Goal: Task Accomplishment & Management: Use online tool/utility

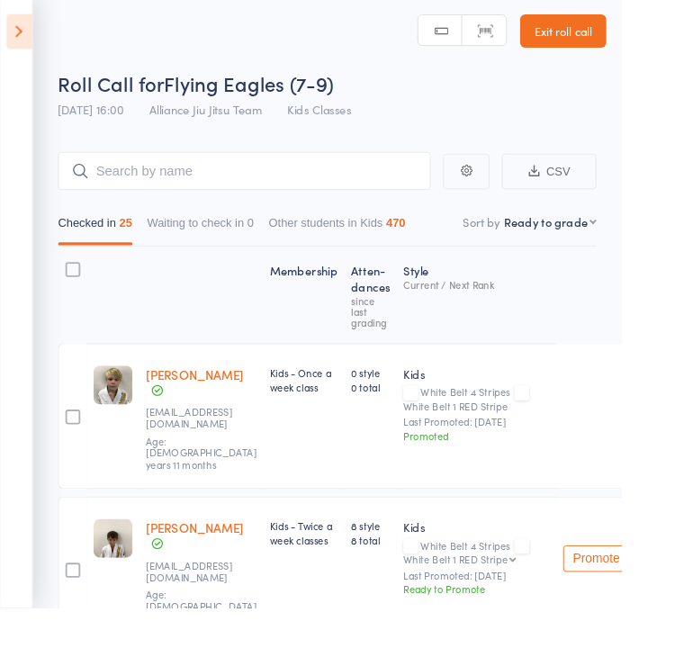
scroll to position [5, 0]
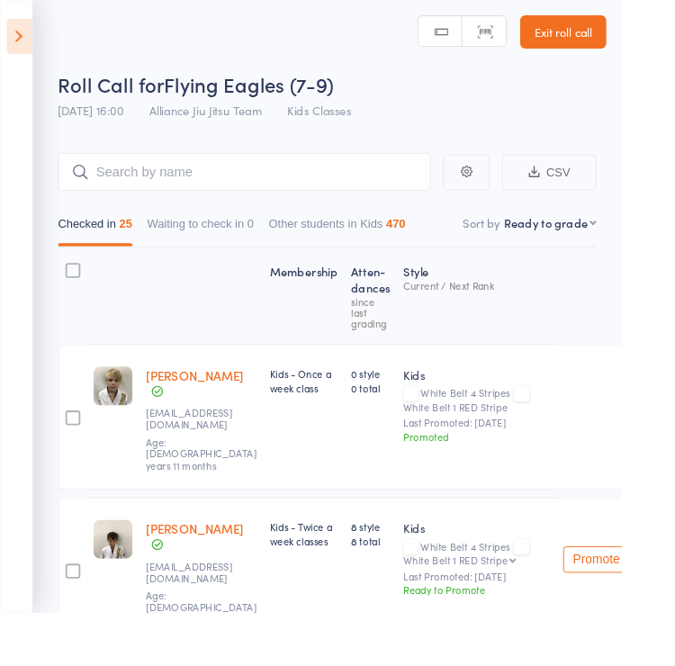
click at [24, 42] on icon at bounding box center [21, 40] width 28 height 38
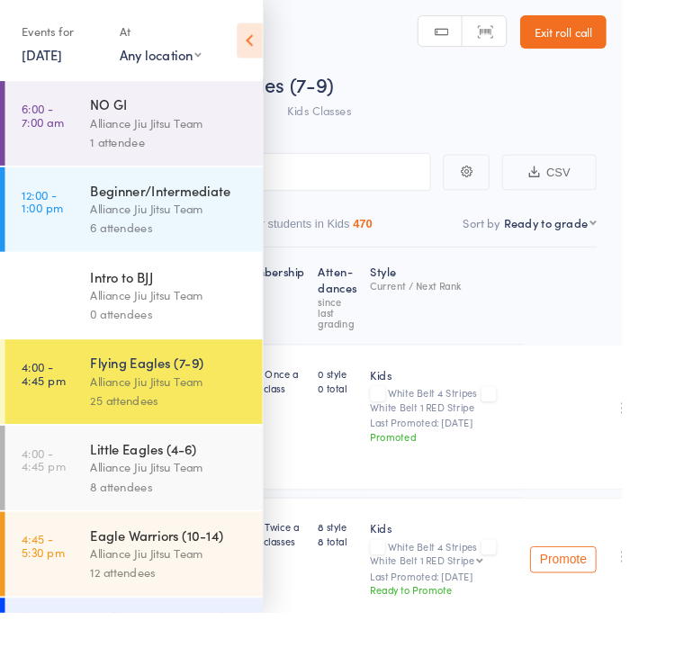
scroll to position [5, 0]
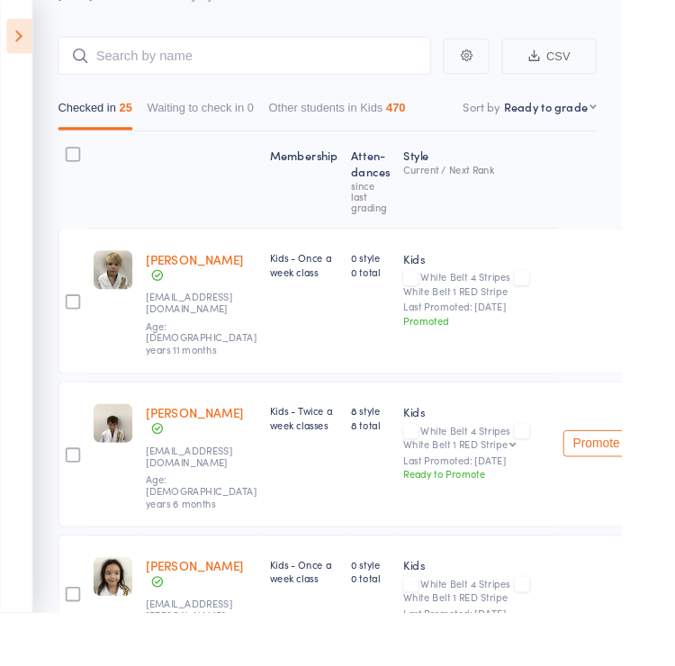
scroll to position [80, 0]
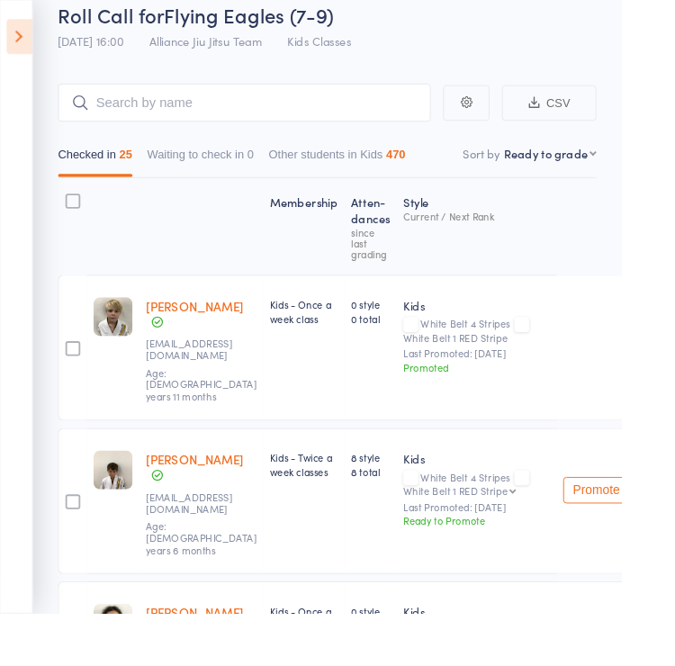
click at [22, 31] on icon at bounding box center [21, 40] width 28 height 38
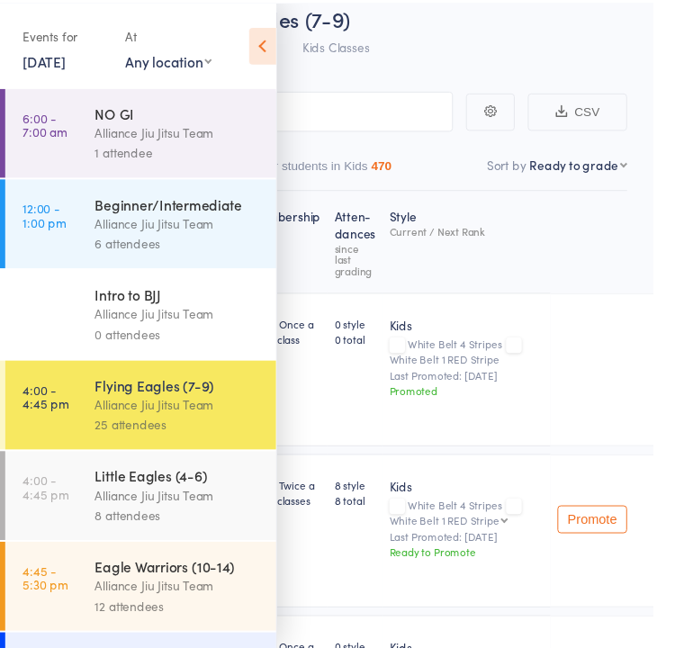
click at [77, 604] on link "4:45 - 5:30 pm Eagle Warriors (10-14) Alliance Jiu Jitsu Team 12 attendees" at bounding box center [145, 602] width 280 height 92
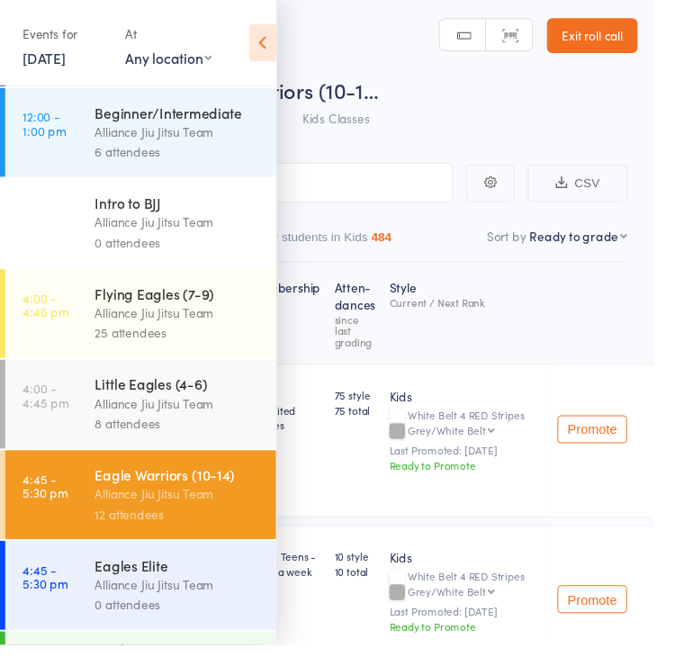
scroll to position [94, 0]
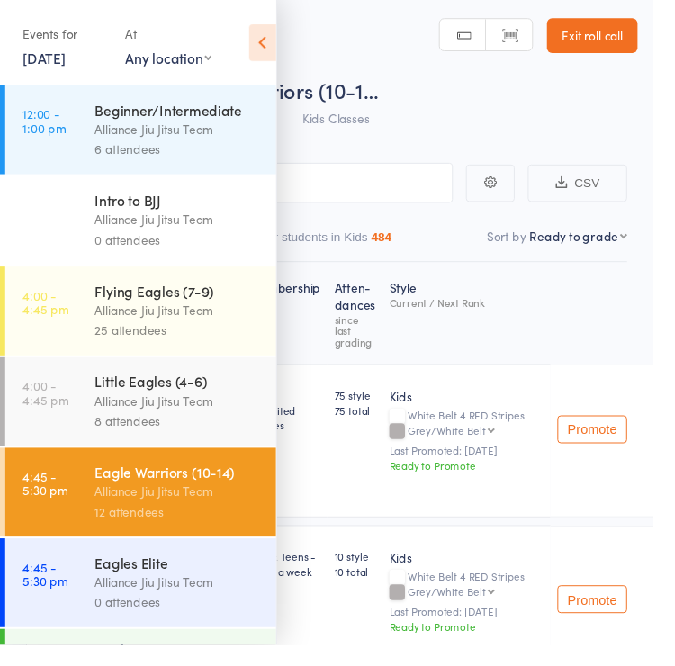
click at [85, 339] on link "4:00 - 4:45 pm Flying Eagles (7-9) Alliance Jiu Jitsu Team 25 attendees" at bounding box center [145, 321] width 280 height 92
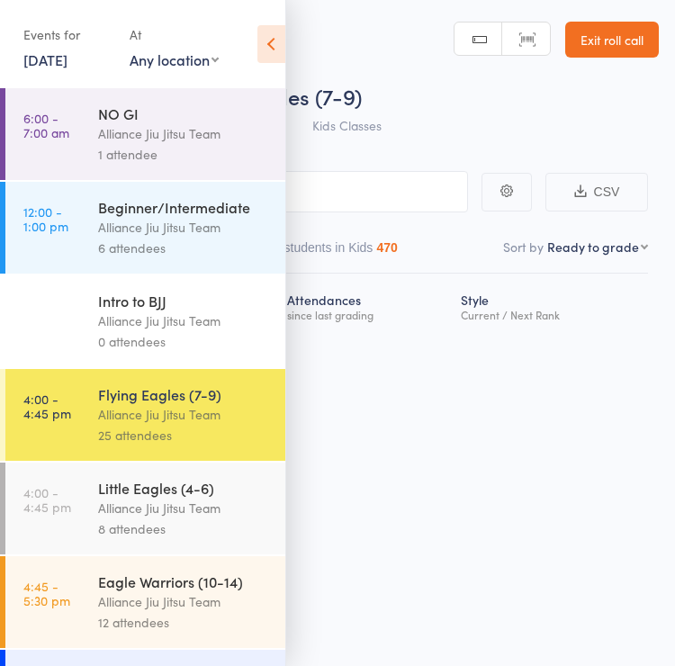
click at [261, 50] on icon at bounding box center [271, 44] width 28 height 38
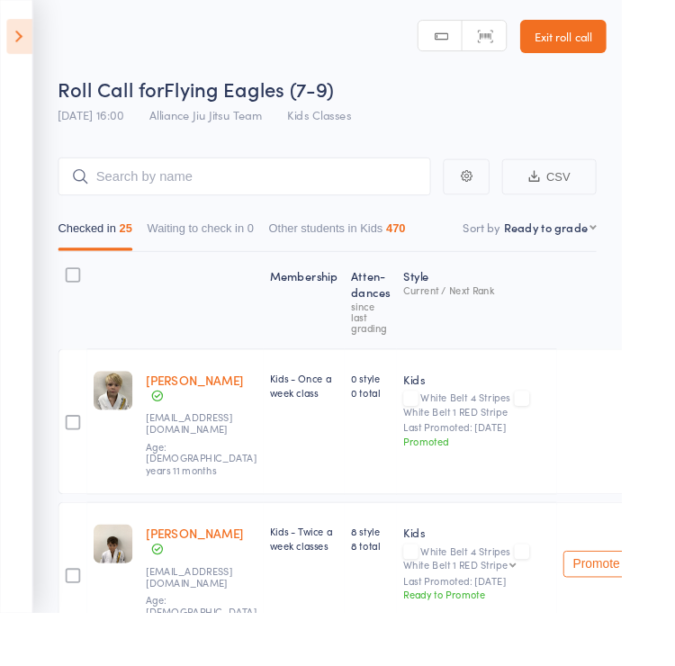
click at [20, 48] on icon at bounding box center [21, 40] width 28 height 38
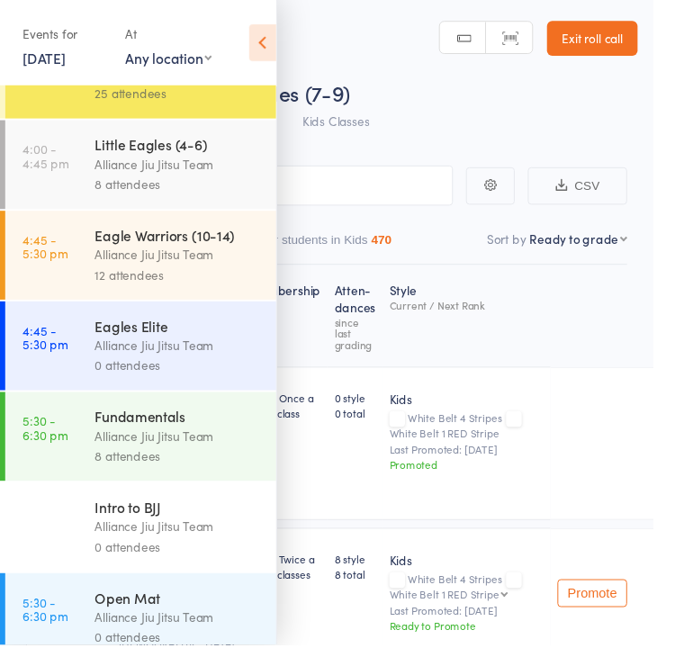
scroll to position [339, 0]
click at [221, 481] on div "8 attendees" at bounding box center [184, 470] width 172 height 21
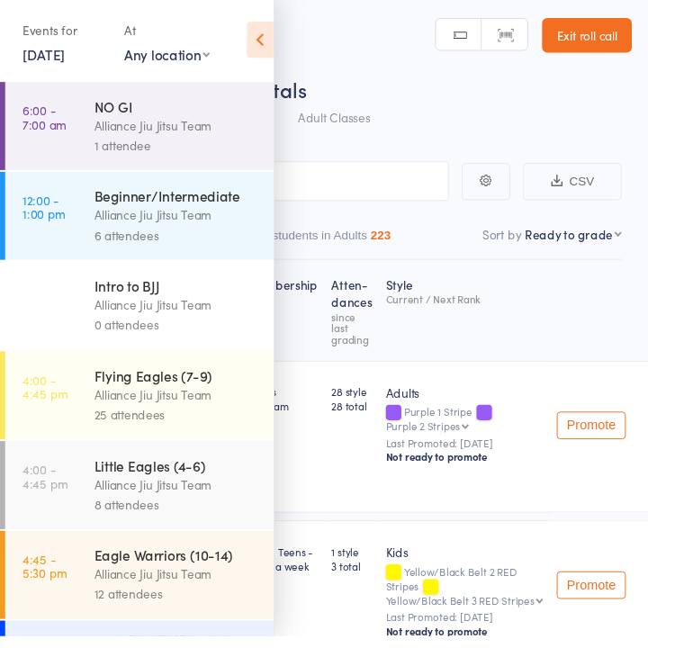
click at [284, 42] on icon at bounding box center [271, 44] width 28 height 38
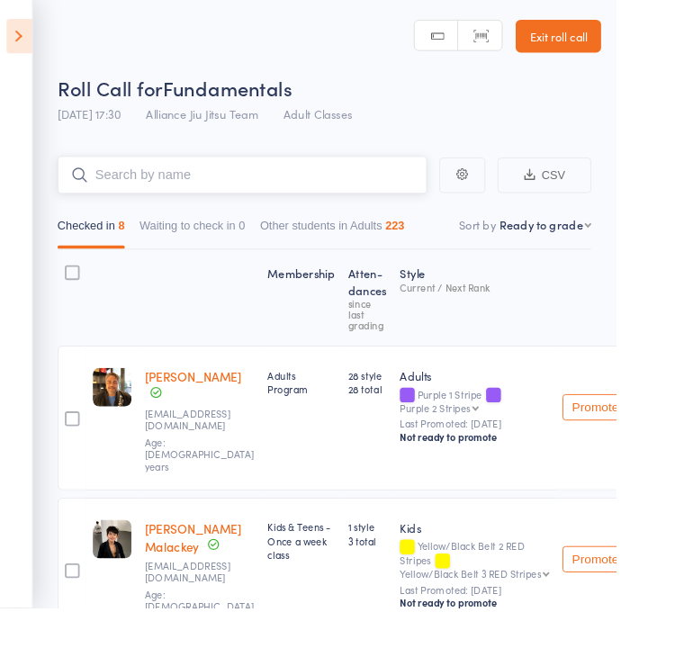
click at [338, 194] on input "search" at bounding box center [265, 191] width 405 height 41
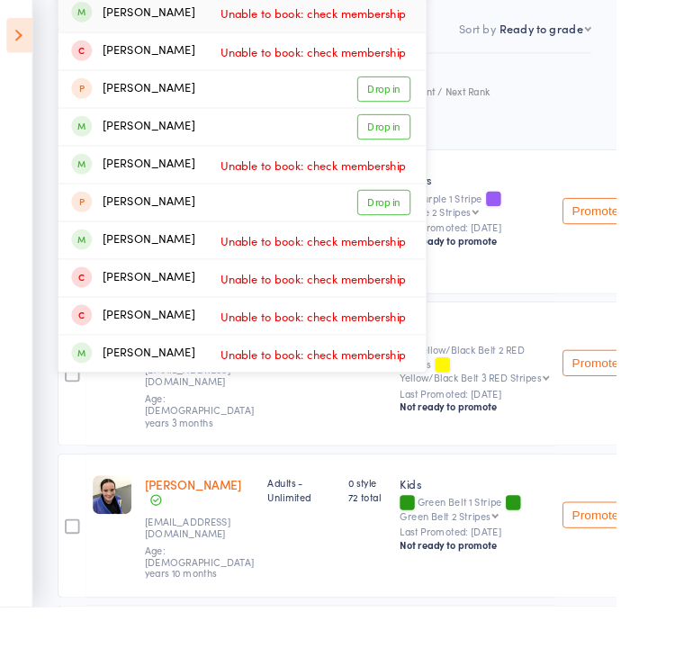
scroll to position [214, 0]
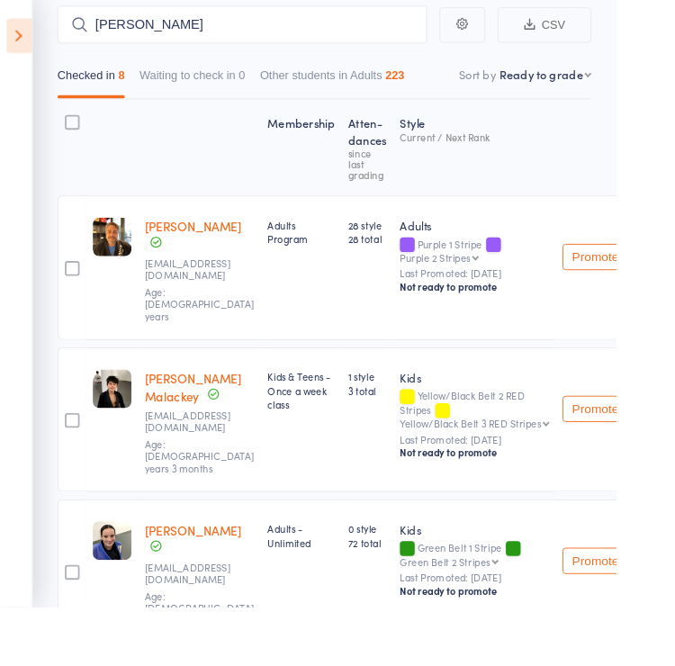
scroll to position [0, 0]
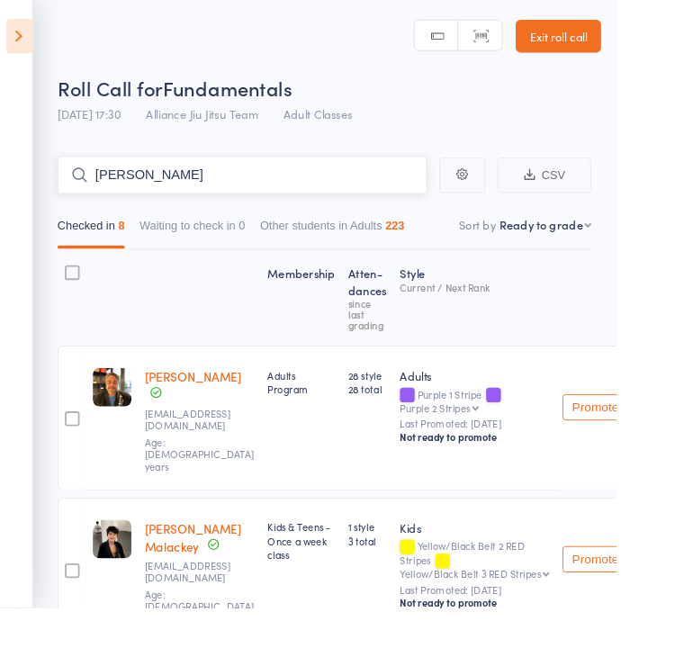
click at [378, 187] on input "Lucas" at bounding box center [265, 191] width 405 height 41
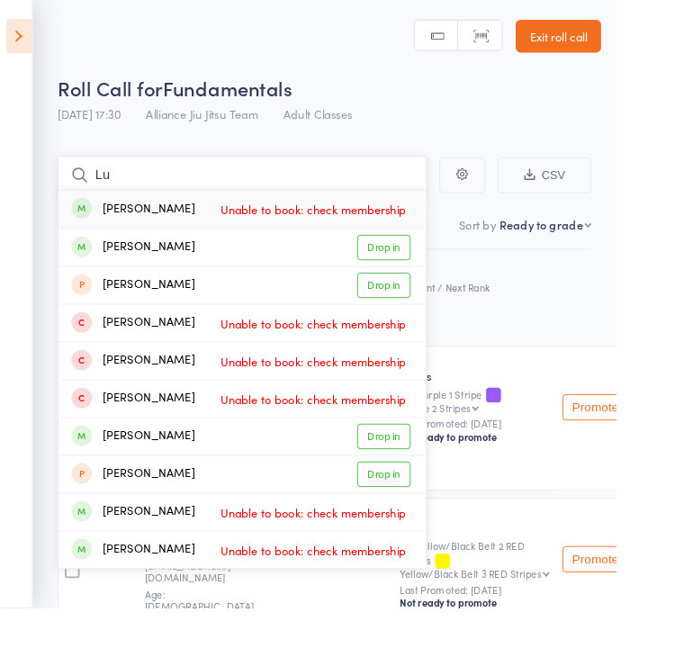
type input "Lu"
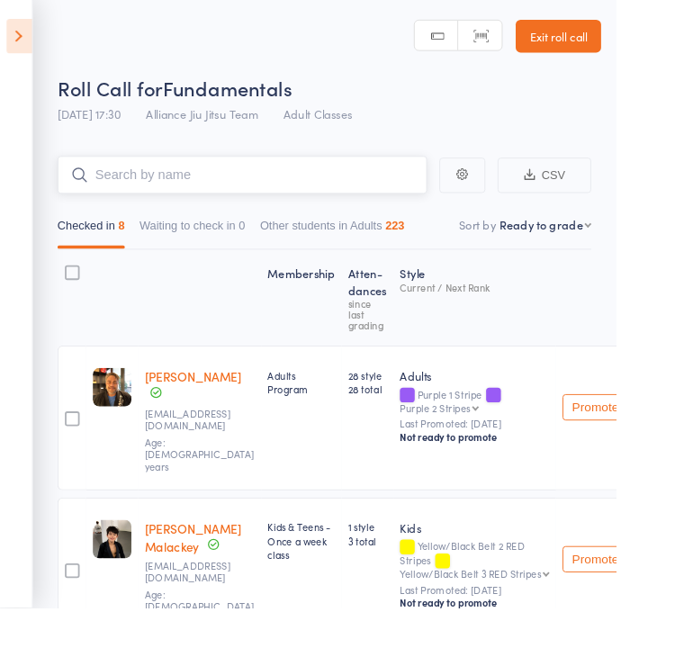
click at [333, 185] on input "search" at bounding box center [265, 191] width 405 height 41
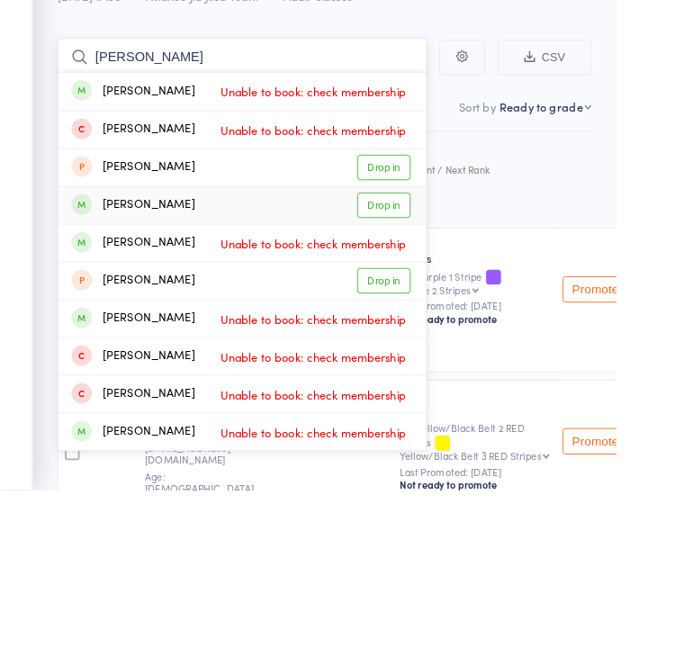
type input "Lucas"
click at [424, 340] on link "Drop in" at bounding box center [421, 354] width 59 height 28
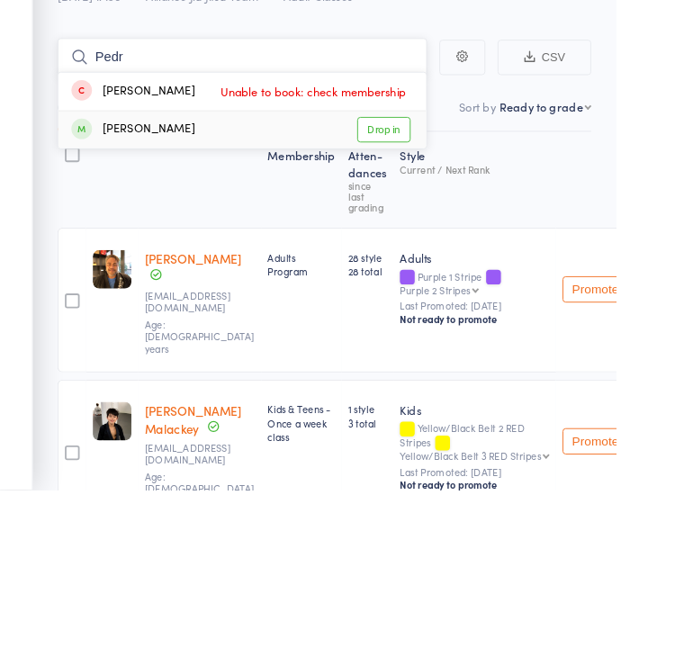
type input "Pedr"
click at [444, 257] on link "Drop in" at bounding box center [421, 271] width 59 height 28
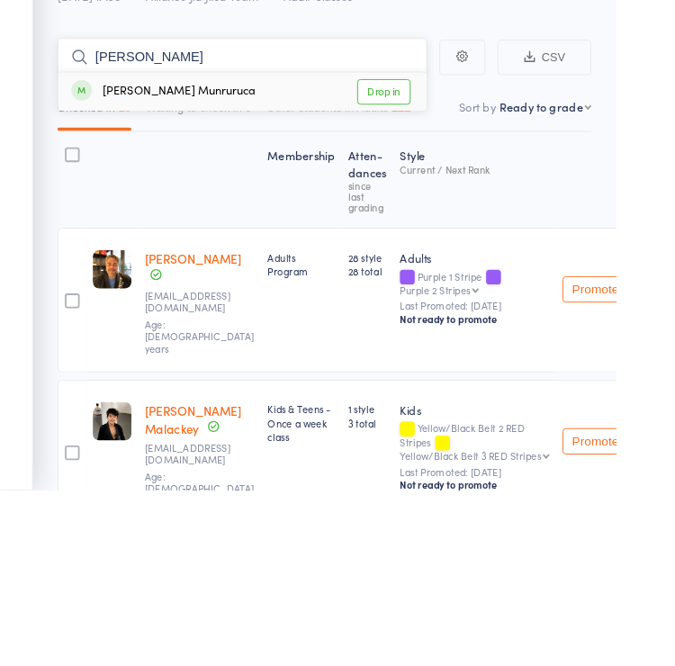
type input "Eric"
click at [418, 216] on link "Drop in" at bounding box center [421, 230] width 59 height 28
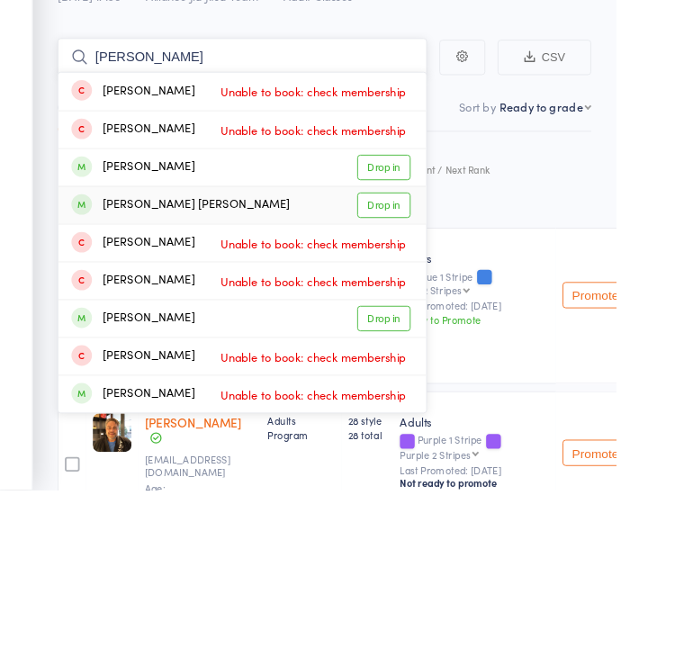
type input "Eduardo"
click at [428, 340] on link "Drop in" at bounding box center [421, 354] width 59 height 28
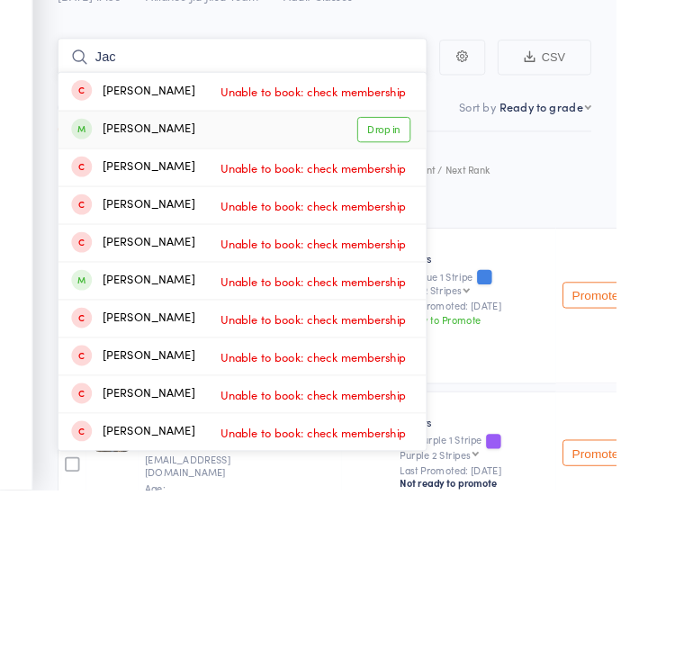
type input "Jac"
click at [410, 257] on link "Drop in" at bounding box center [421, 271] width 59 height 28
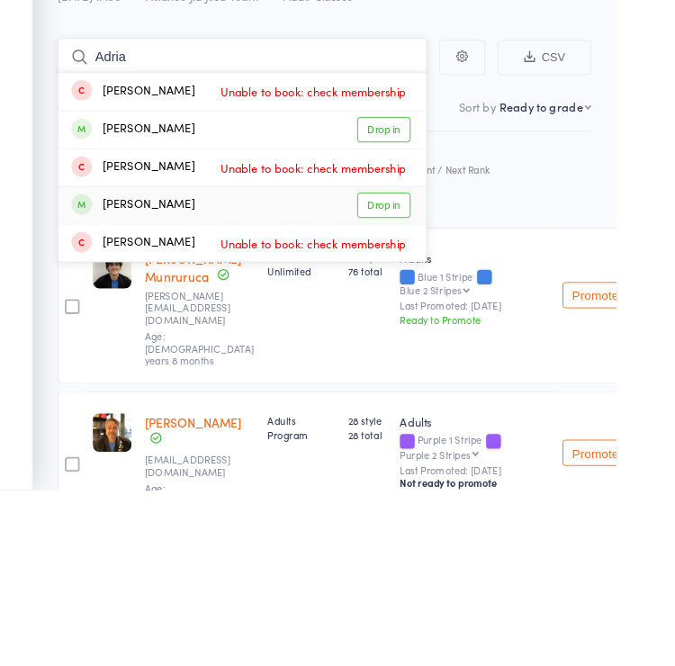
type input "Adria"
click at [423, 340] on link "Drop in" at bounding box center [421, 354] width 59 height 28
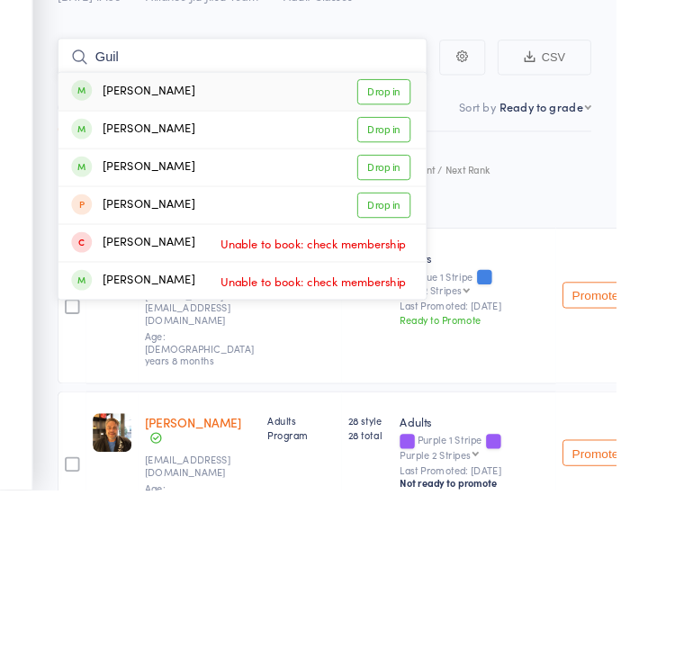
type input "Guil"
click at [420, 216] on link "Drop in" at bounding box center [421, 230] width 59 height 28
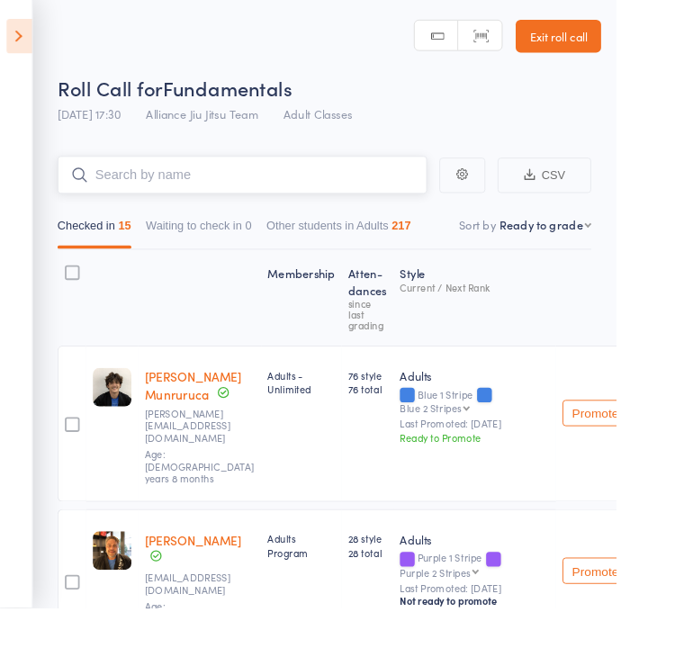
click at [357, 197] on input "search" at bounding box center [265, 191] width 405 height 41
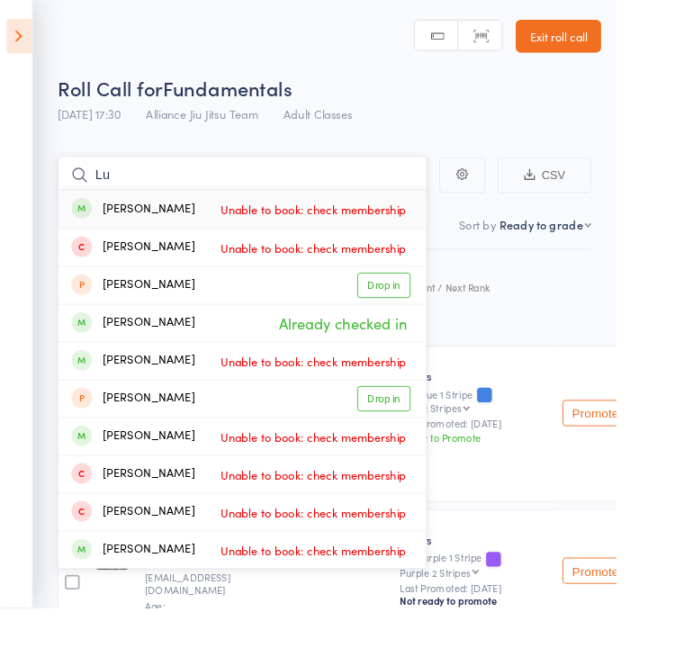
type input "L"
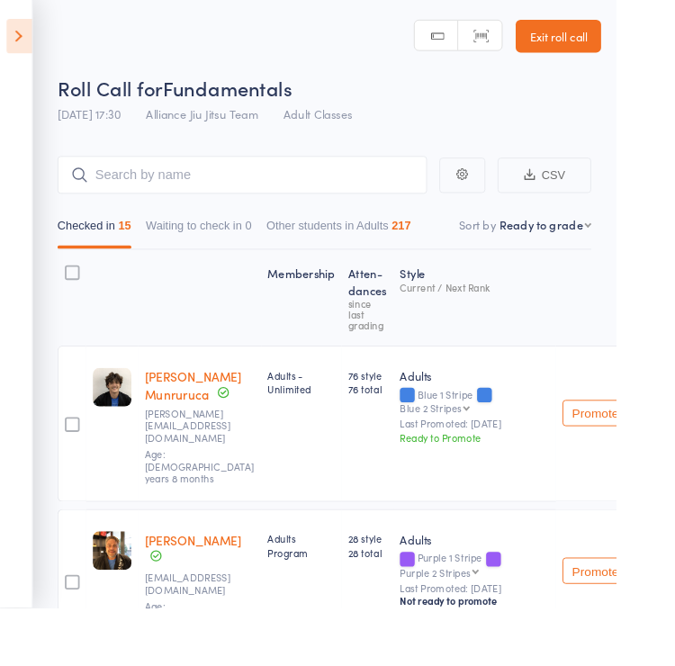
click at [412, 71] on header "Roll Call for Fundamentals 15 Aug 17:30 Alliance Jiu Jitsu Team Adult Classes M…" at bounding box center [337, 72] width 675 height 144
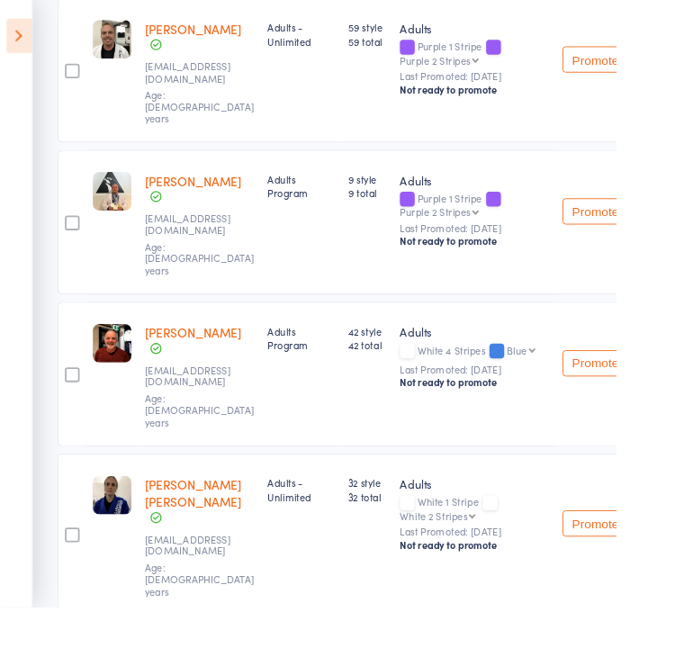
scroll to position [1436, 0]
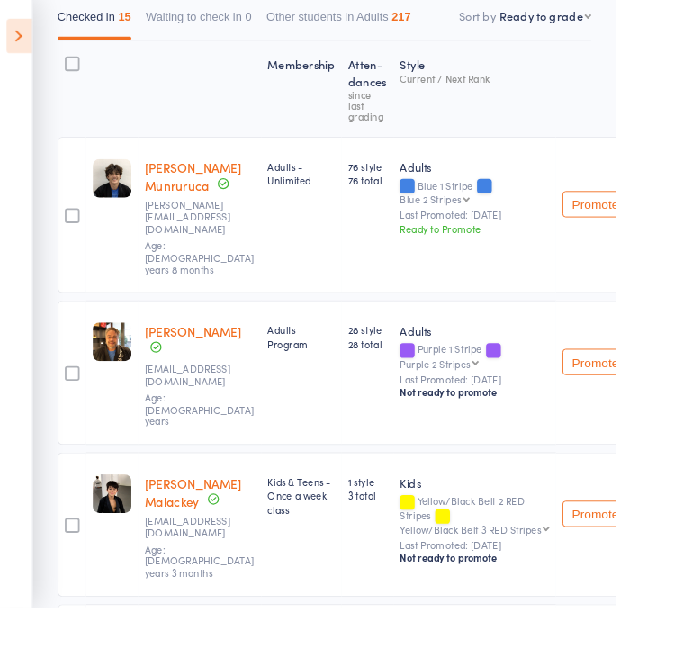
scroll to position [0, 0]
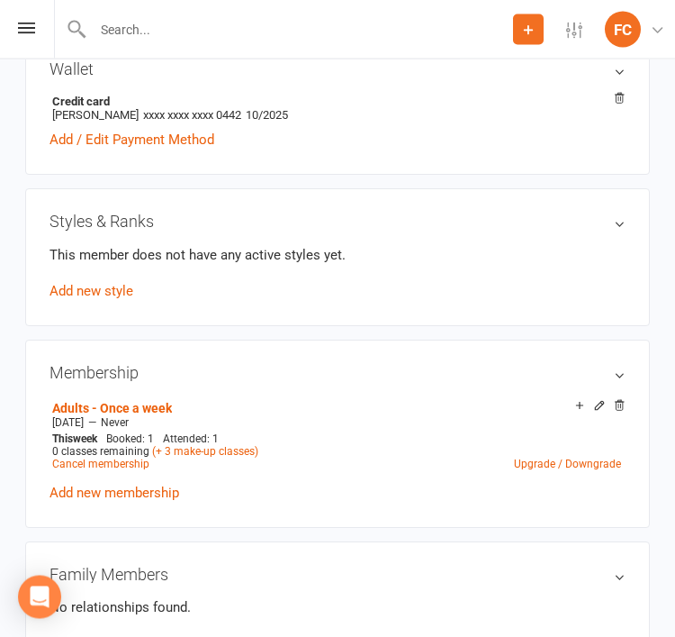
scroll to position [574, 0]
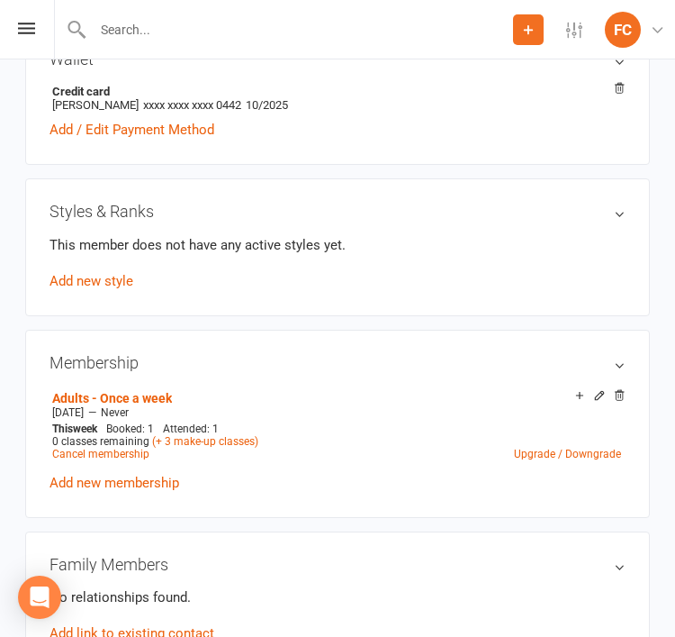
click at [103, 275] on link "Add new style" at bounding box center [92, 281] width 84 height 16
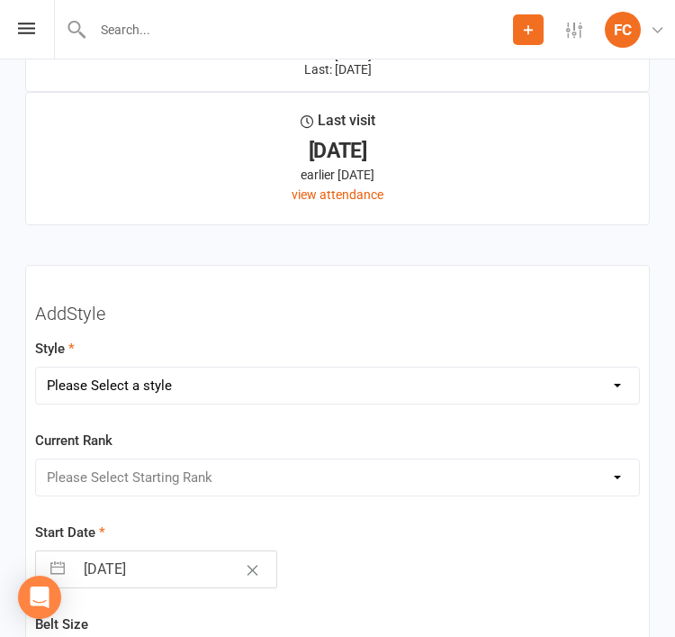
scroll to position [2106, 0]
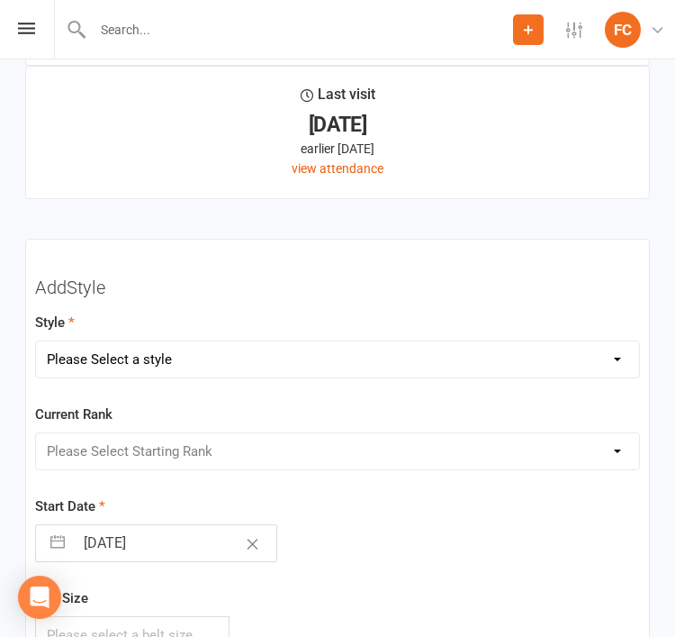
click at [617, 348] on select "Please Select a style Adults Kids" at bounding box center [337, 359] width 603 height 36
select select "1884"
click at [393, 441] on select "Please Select Starting Rank White White 1 Stripe White 2 Stripes White 3 Stripe…" at bounding box center [337, 451] width 603 height 36
select select "18354"
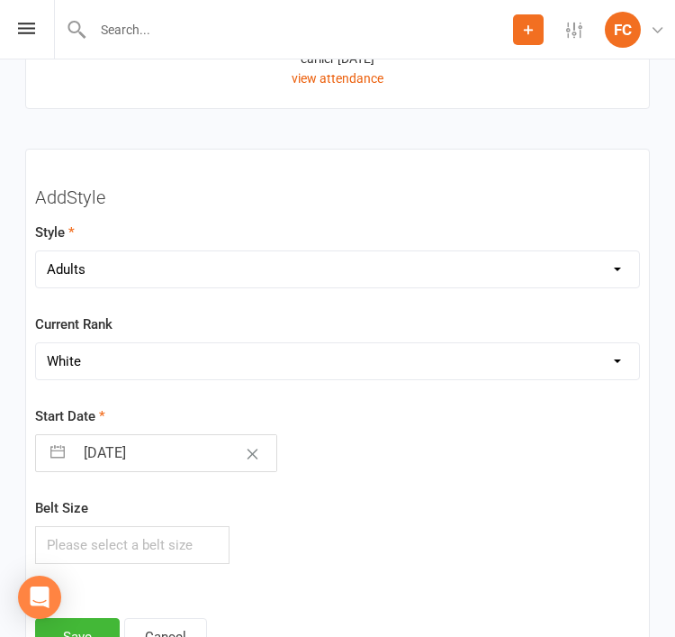
scroll to position [2295, 0]
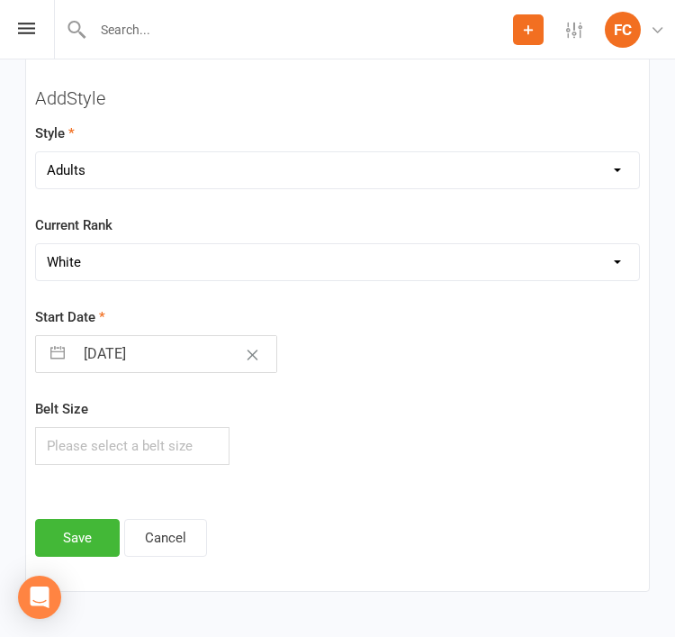
click at [79, 524] on button "Save" at bounding box center [77, 538] width 85 height 38
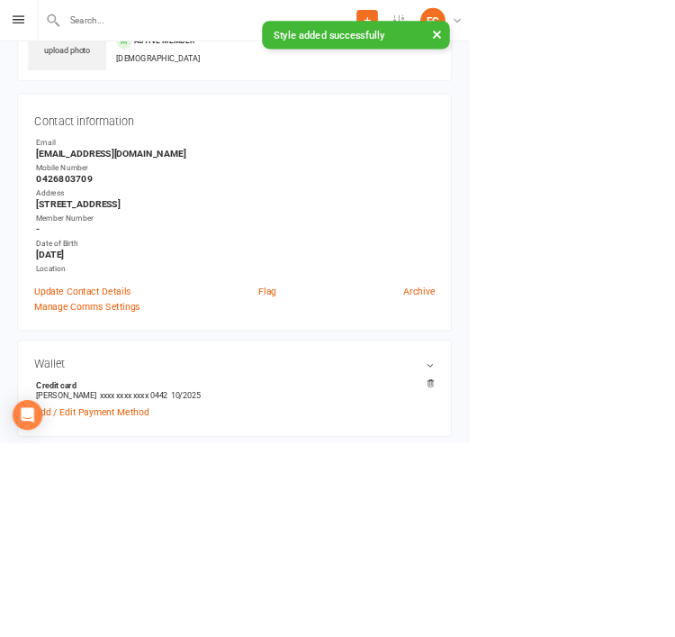
scroll to position [0, 0]
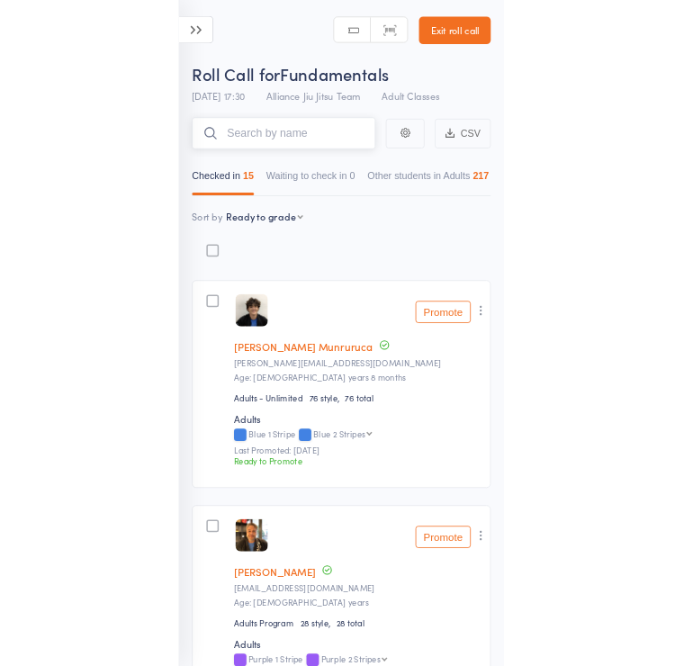
scroll to position [6, 0]
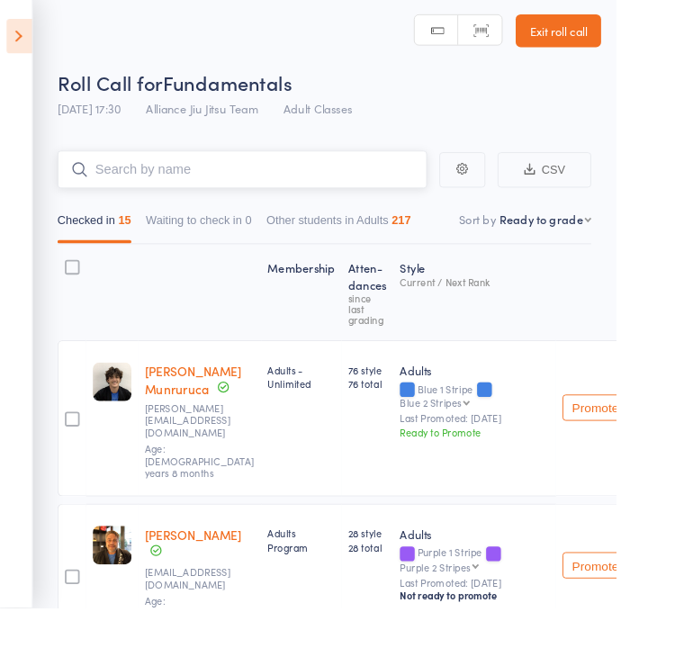
click at [397, 187] on input "search" at bounding box center [265, 185] width 405 height 41
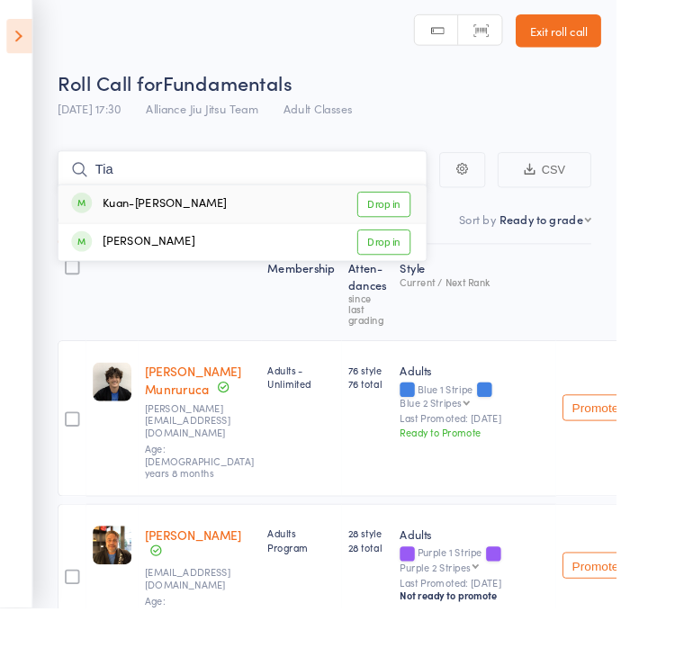
type input "Tia"
click at [429, 266] on link "Drop in" at bounding box center [421, 265] width 59 height 28
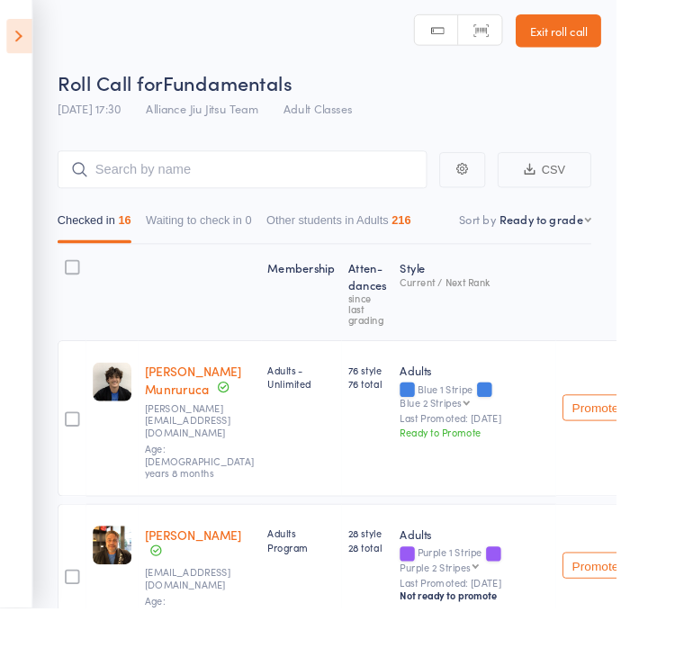
click at [674, 99] on html "Drop-in successful. Roll Call for Fundamentals 15 Aug 17:30 Alliance Jiu Jitsu …" at bounding box center [337, 327] width 675 height 666
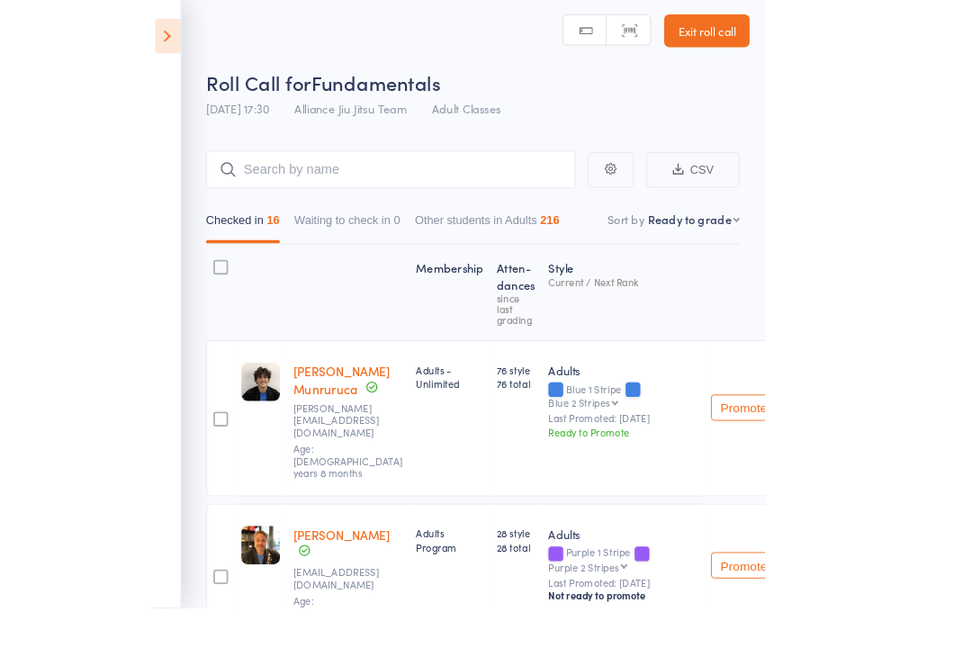
scroll to position [67, 0]
